Goal: Transaction & Acquisition: Book appointment/travel/reservation

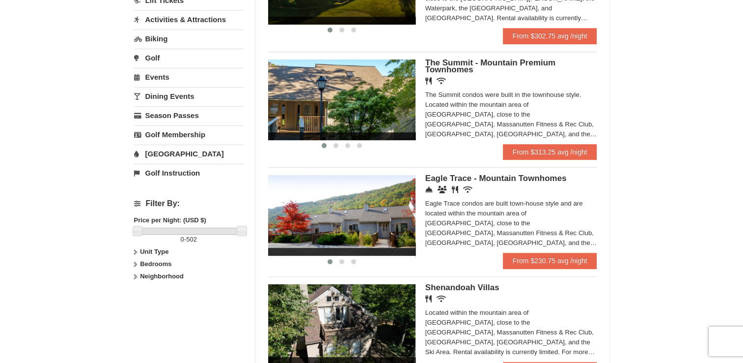
scroll to position [327, 0]
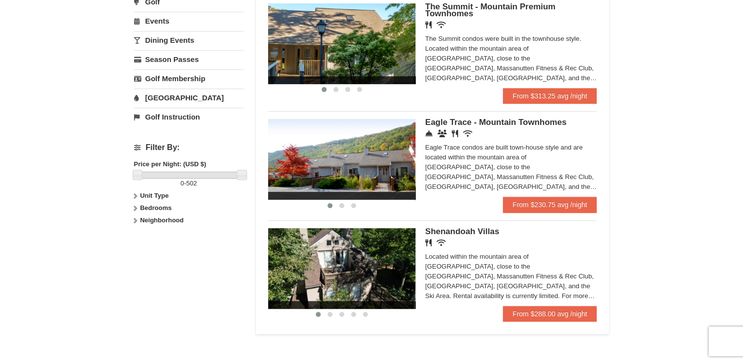
click at [139, 207] on label "Bedrooms" at bounding box center [189, 208] width 110 height 10
click at [137, 249] on input "checkbox" at bounding box center [137, 251] width 6 height 6
checkbox input "true"
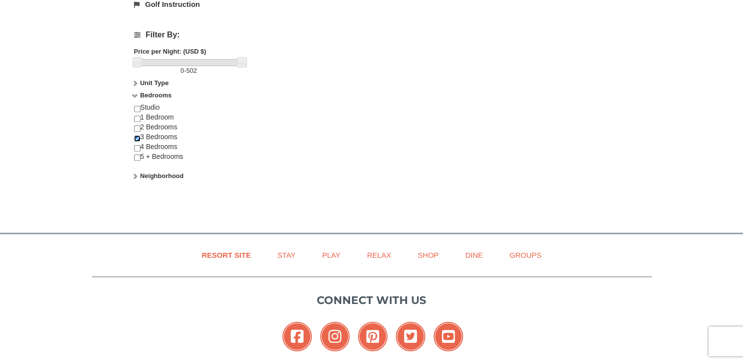
scroll to position [491, 0]
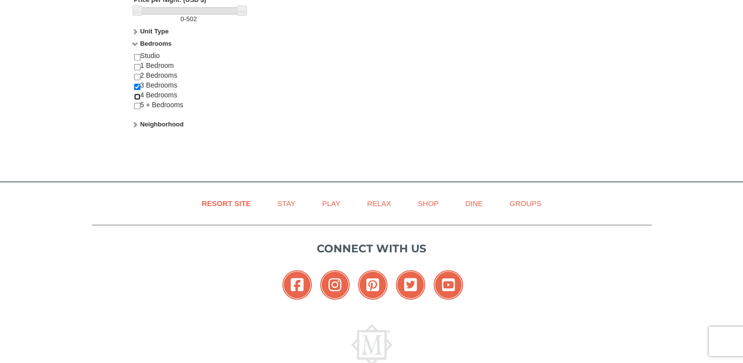
drag, startPoint x: 137, startPoint y: 93, endPoint x: 135, endPoint y: 99, distance: 6.1
click at [137, 93] on input "checkbox" at bounding box center [137, 96] width 6 height 6
checkbox input "true"
click at [136, 103] on input "checkbox" at bounding box center [137, 106] width 6 height 6
checkbox input "true"
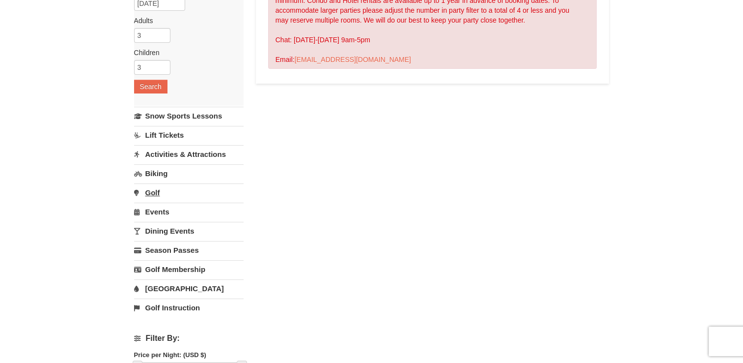
scroll to position [327, 0]
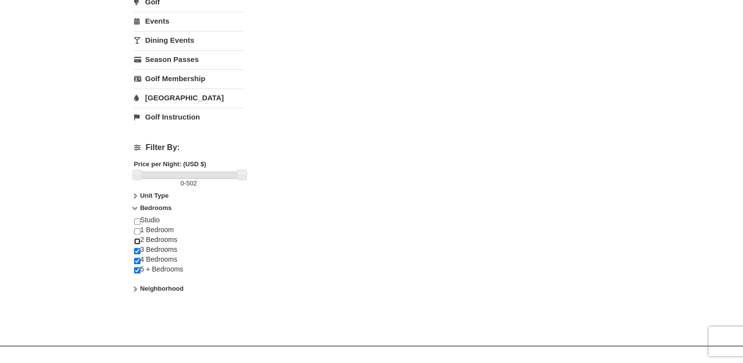
click at [134, 241] on input "checkbox" at bounding box center [137, 241] width 6 height 6
checkbox input "true"
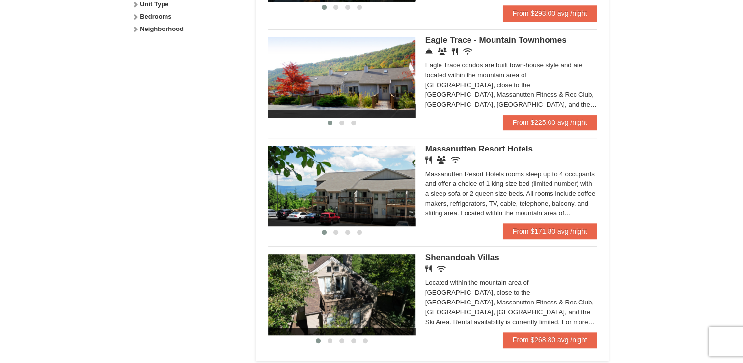
scroll to position [491, 0]
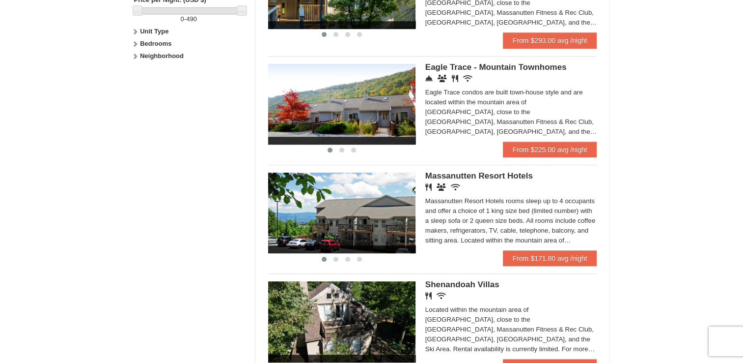
click at [154, 44] on strong "Bedrooms" at bounding box center [155, 43] width 31 height 7
click at [138, 84] on input "checkbox" at bounding box center [137, 87] width 6 height 6
checkbox input "true"
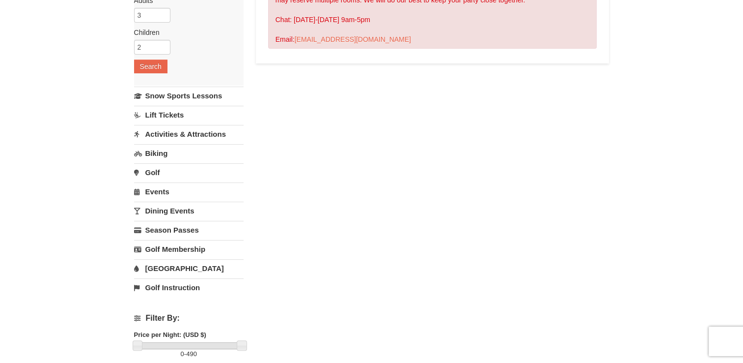
scroll to position [0, 0]
